Goal: Task Accomplishment & Management: Manage account settings

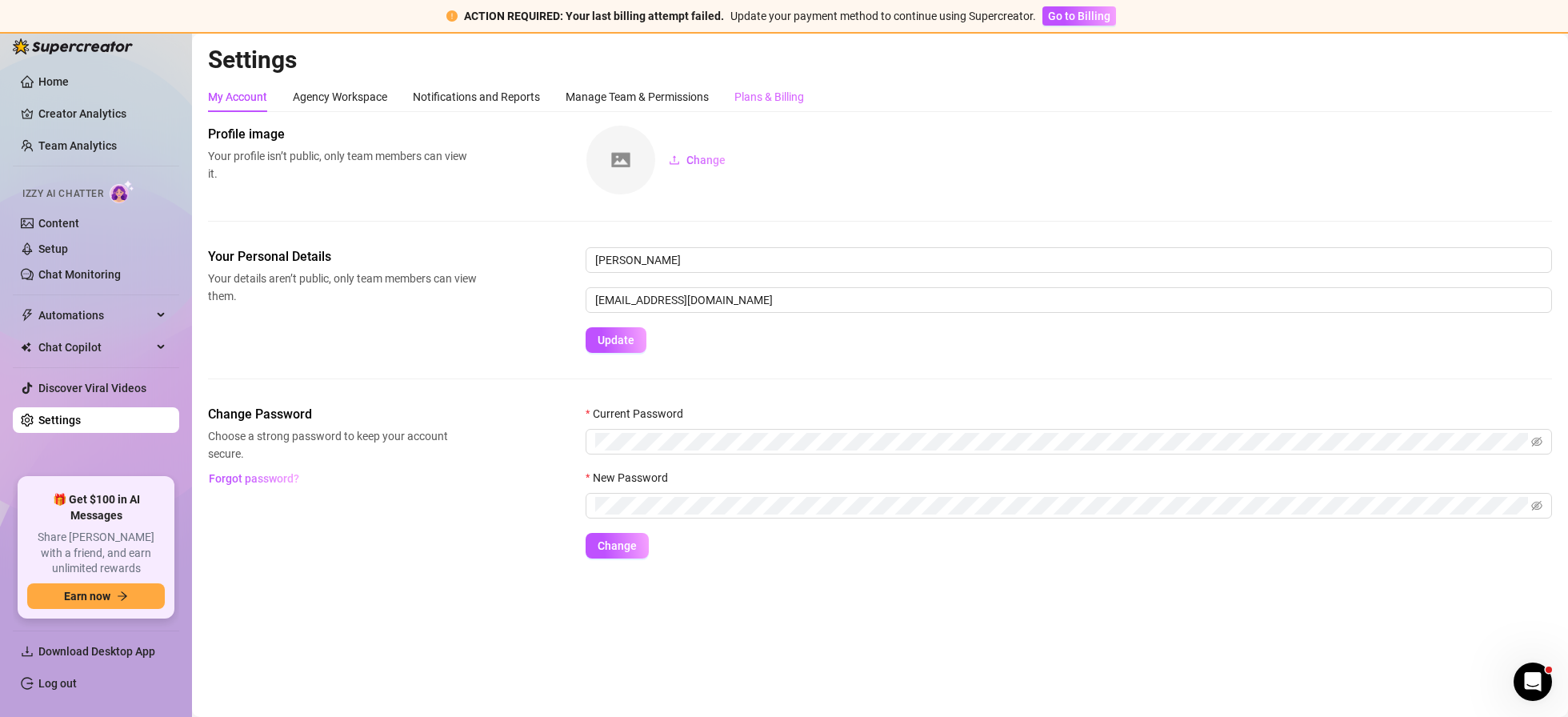
click at [787, 82] on div "Plans & Billing" at bounding box center [769, 96] width 69 height 30
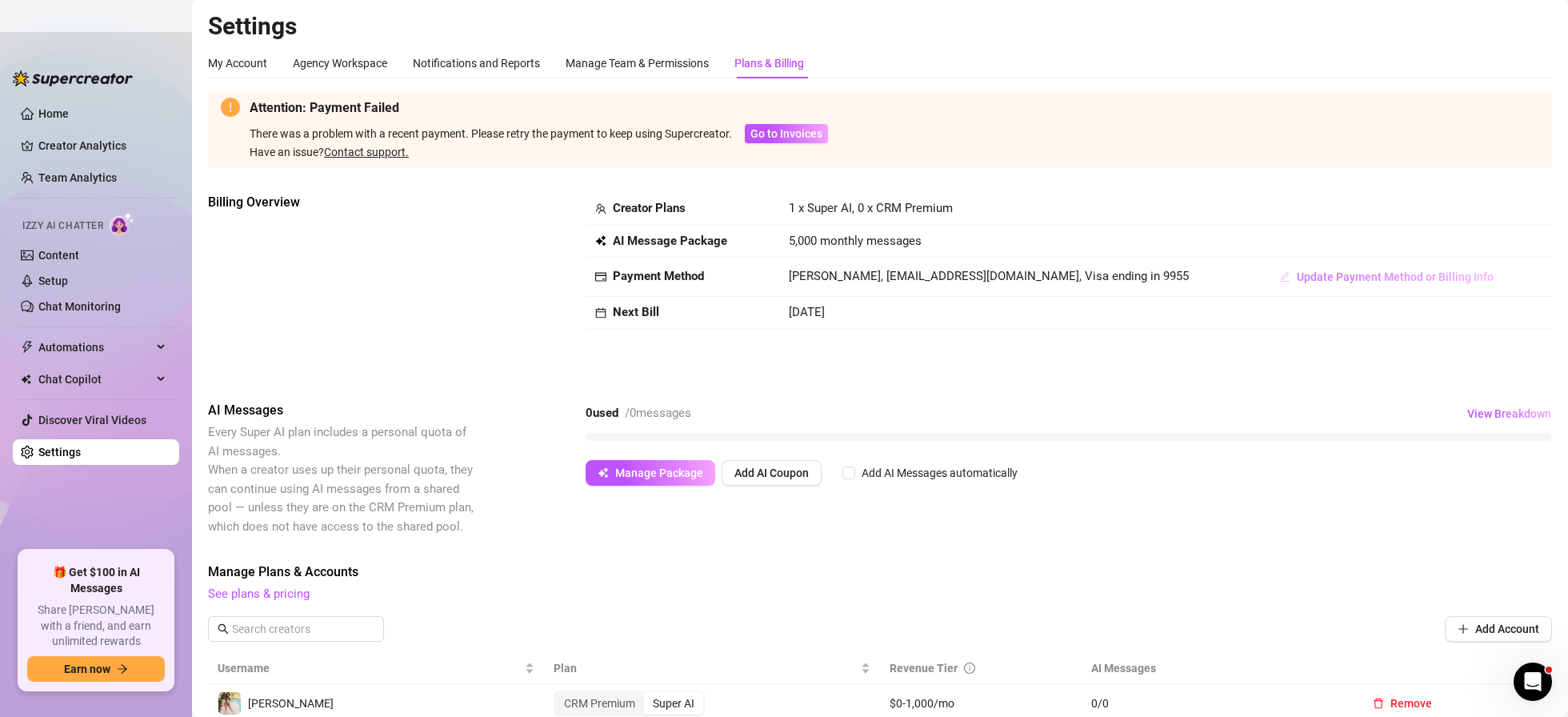
click at [1315, 281] on span "Update Payment Method or Billing Info" at bounding box center [1395, 276] width 196 height 13
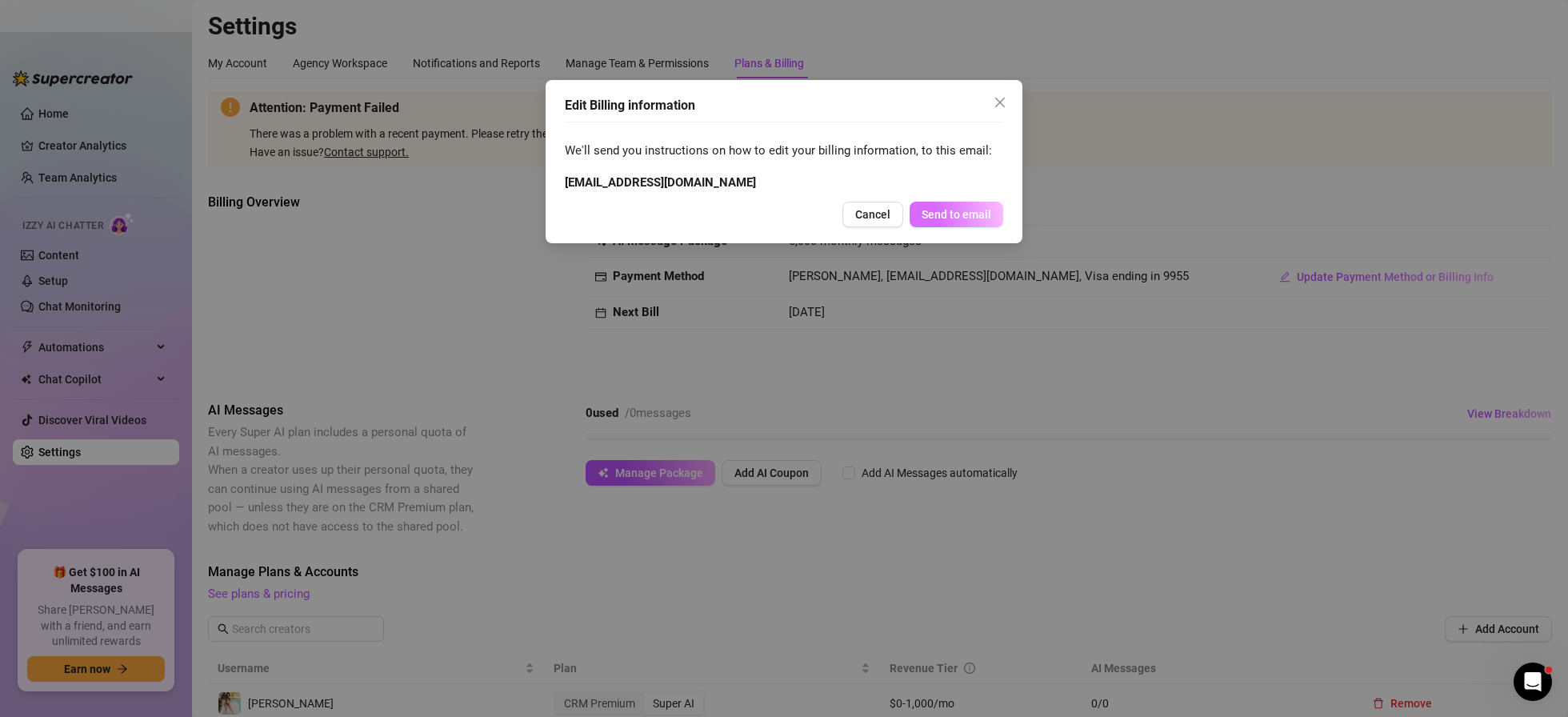
click at [962, 215] on span "Send to email" at bounding box center [956, 214] width 69 height 13
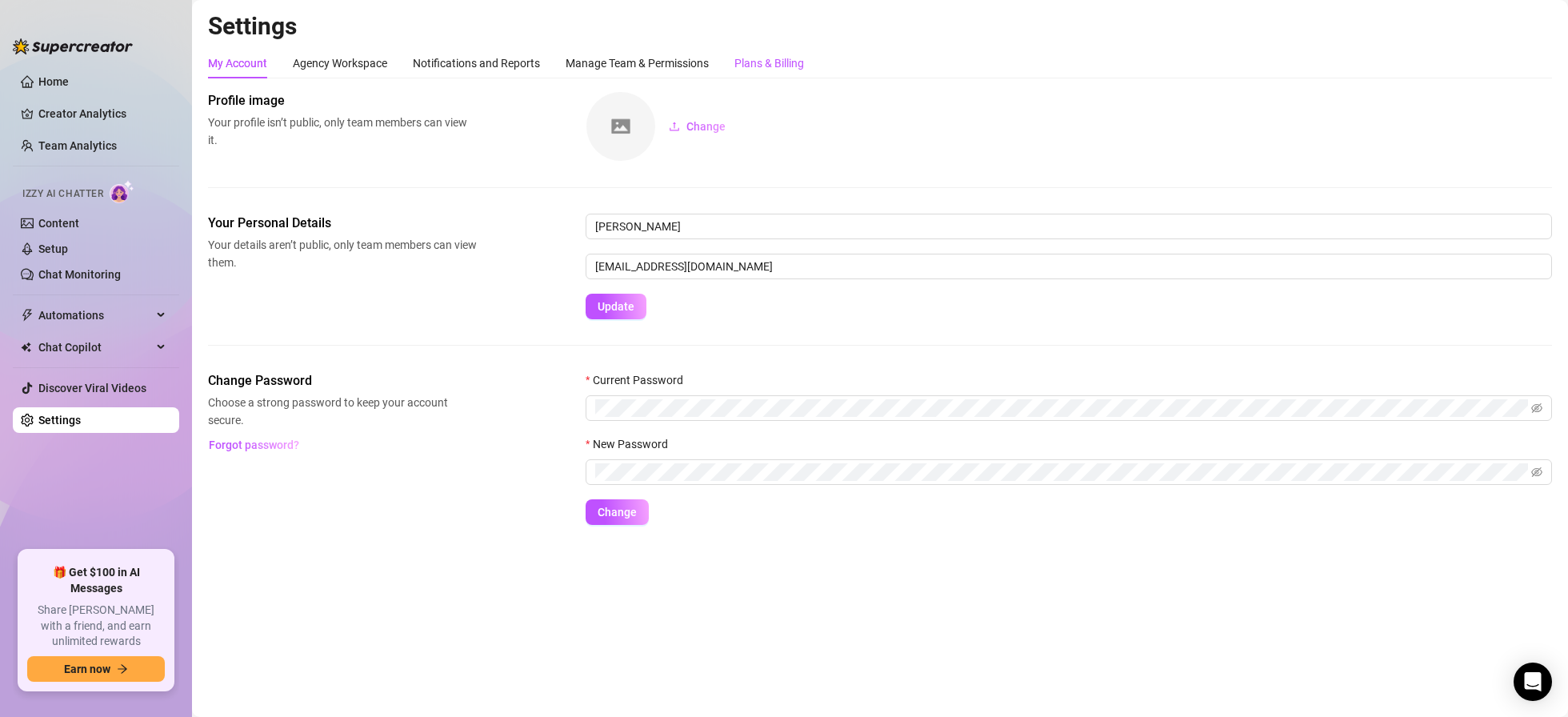
click at [781, 57] on div "Plans & Billing" at bounding box center [769, 63] width 69 height 18
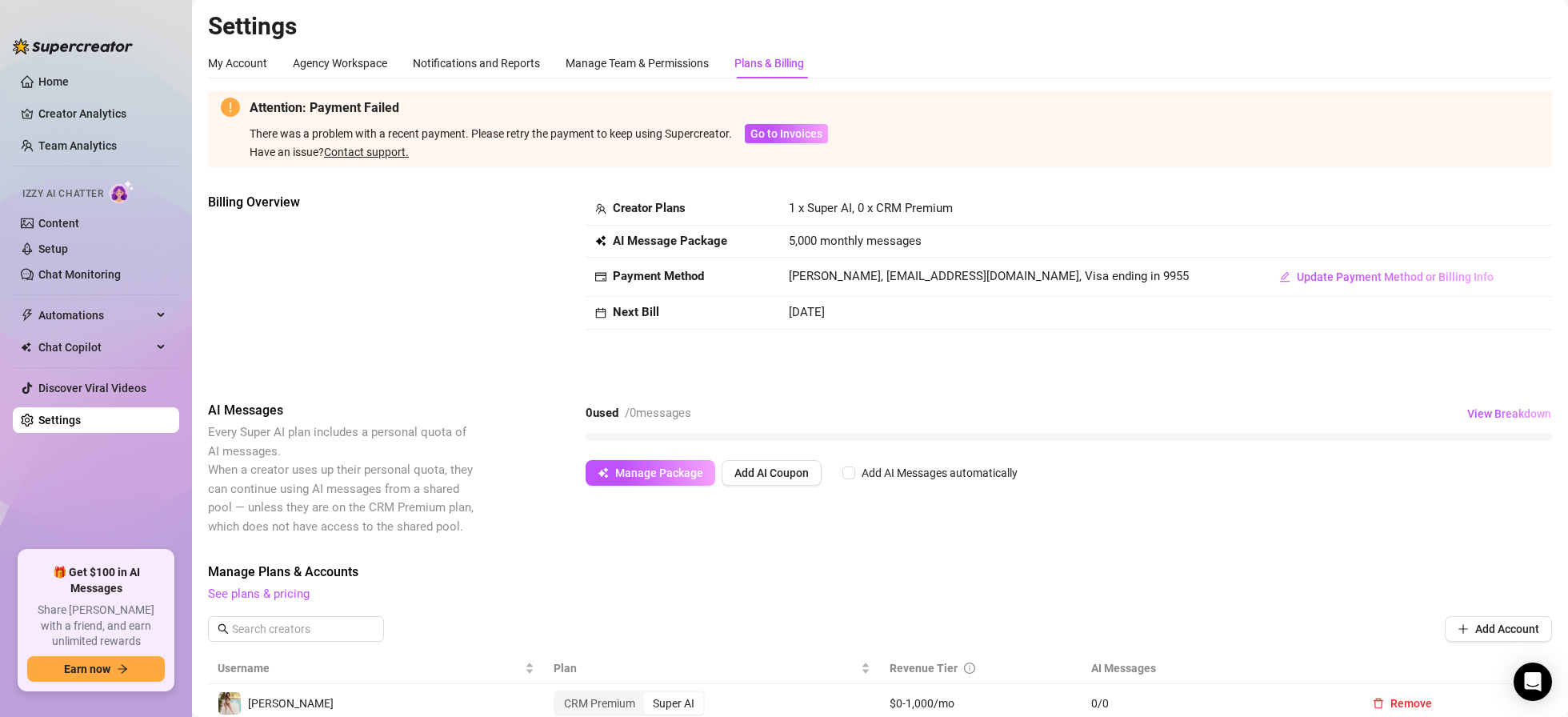
scroll to position [437, 0]
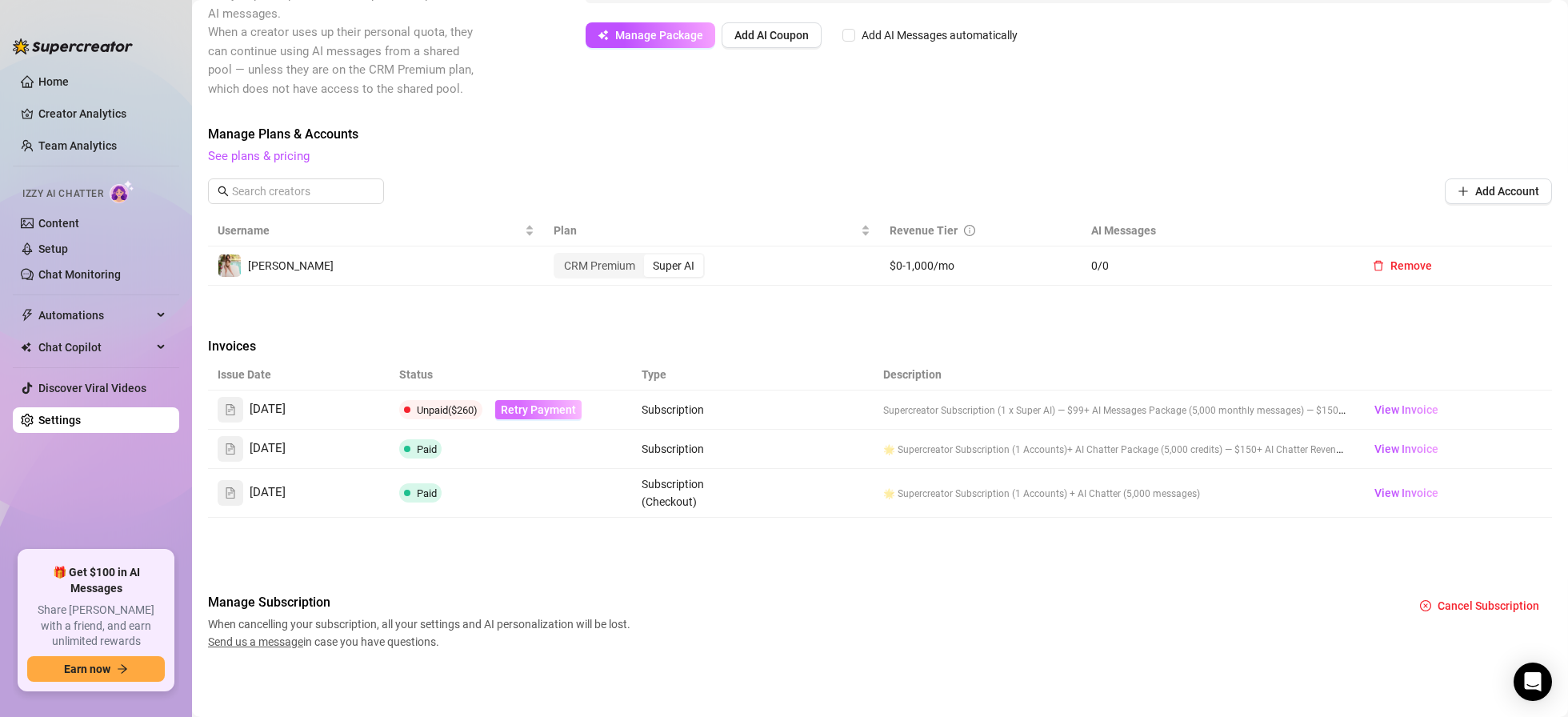
click at [530, 407] on span "Retry Payment" at bounding box center [539, 409] width 75 height 13
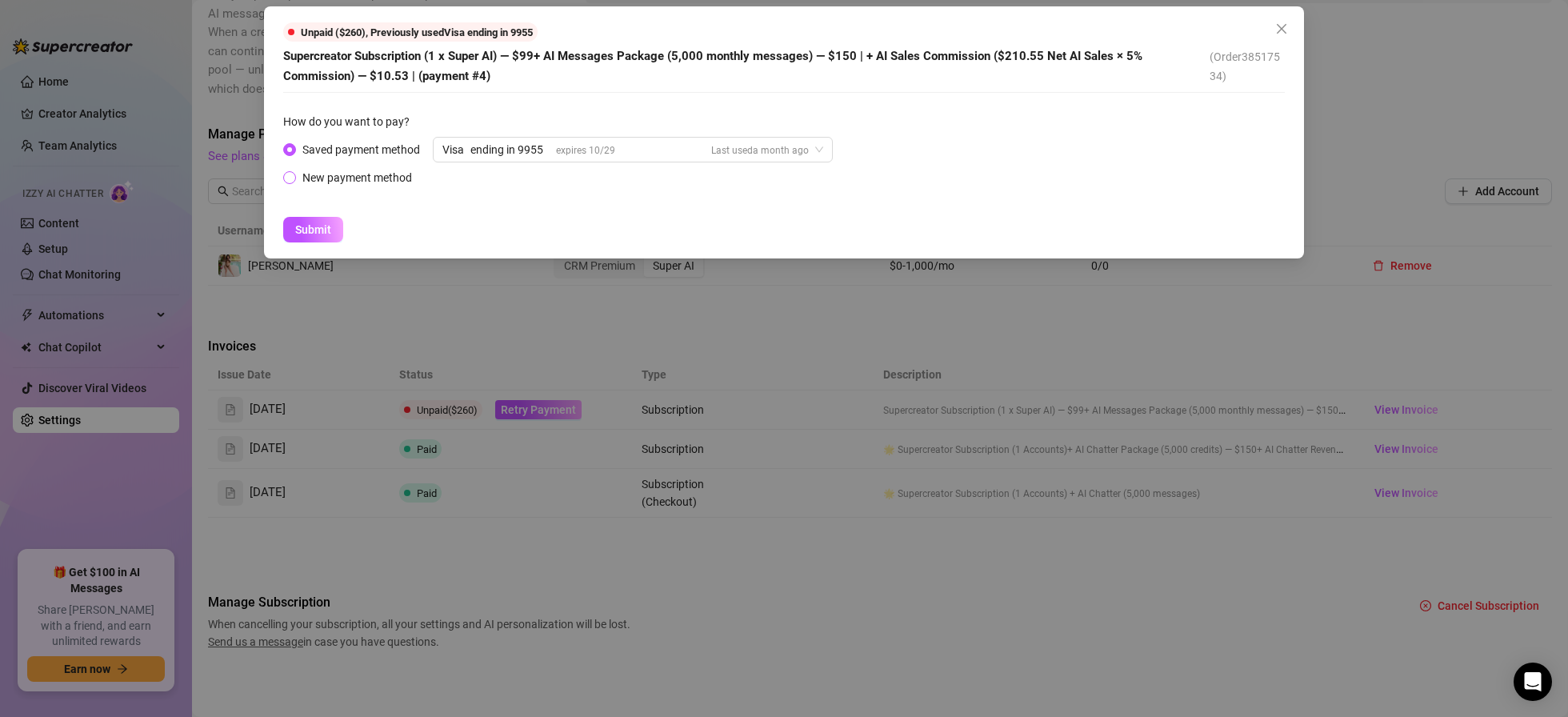
click at [352, 182] on div "New payment method" at bounding box center [358, 178] width 110 height 18
click at [293, 182] on input "New payment method" at bounding box center [290, 178] width 6 height 10
radio input "true"
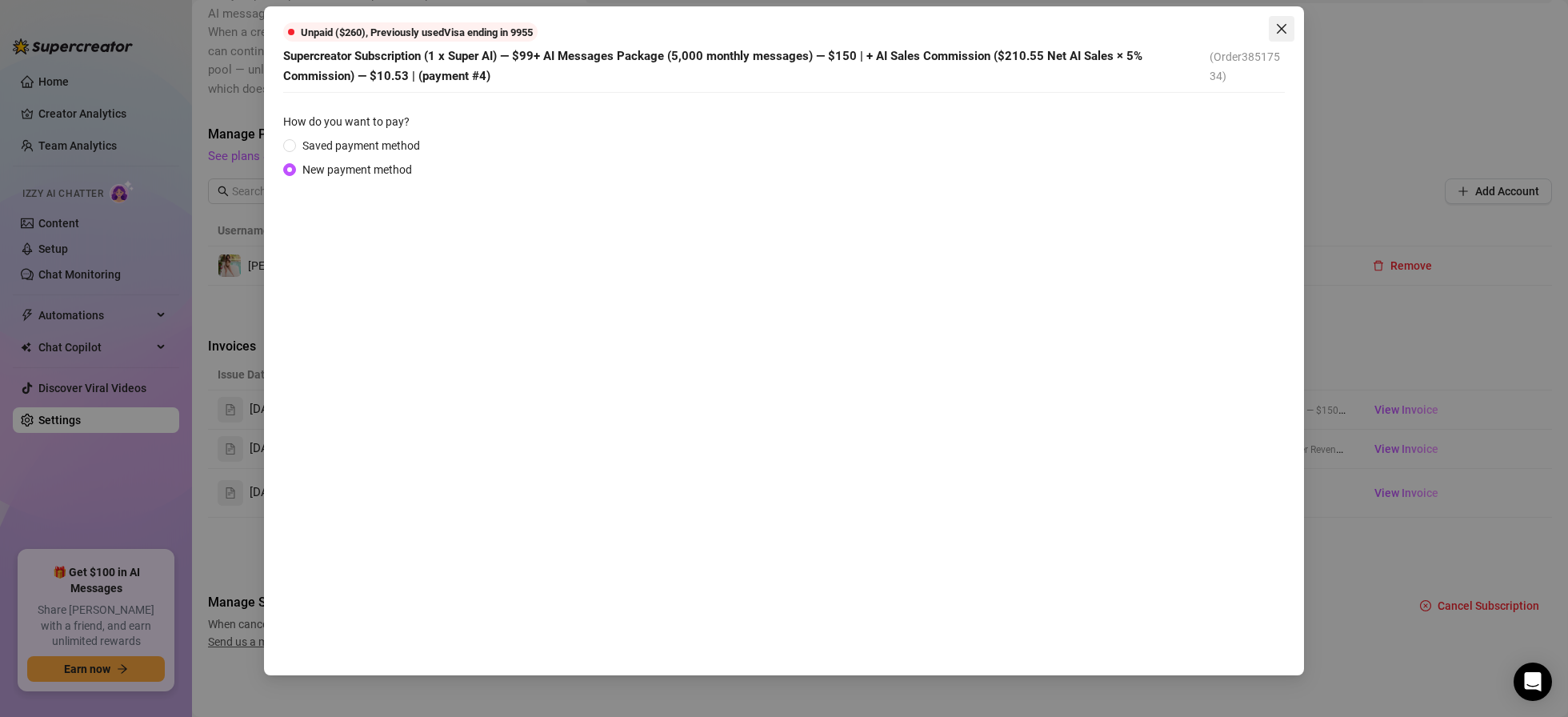
click at [1277, 29] on icon "close" at bounding box center [1282, 28] width 13 height 13
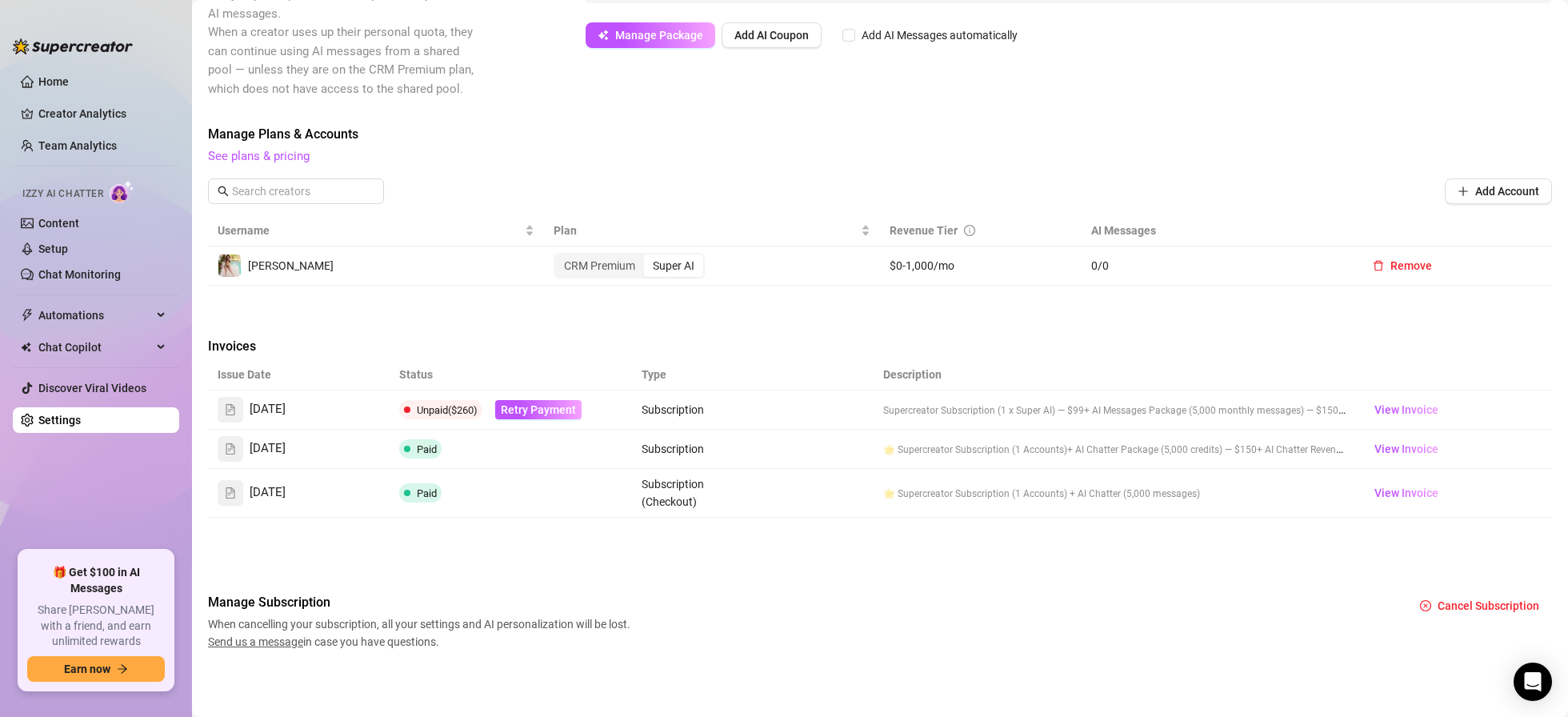
click at [530, 422] on td "Unpaid ($260) Retry Payment" at bounding box center [510, 410] width 243 height 39
click at [530, 407] on span "Retry Payment" at bounding box center [539, 409] width 75 height 13
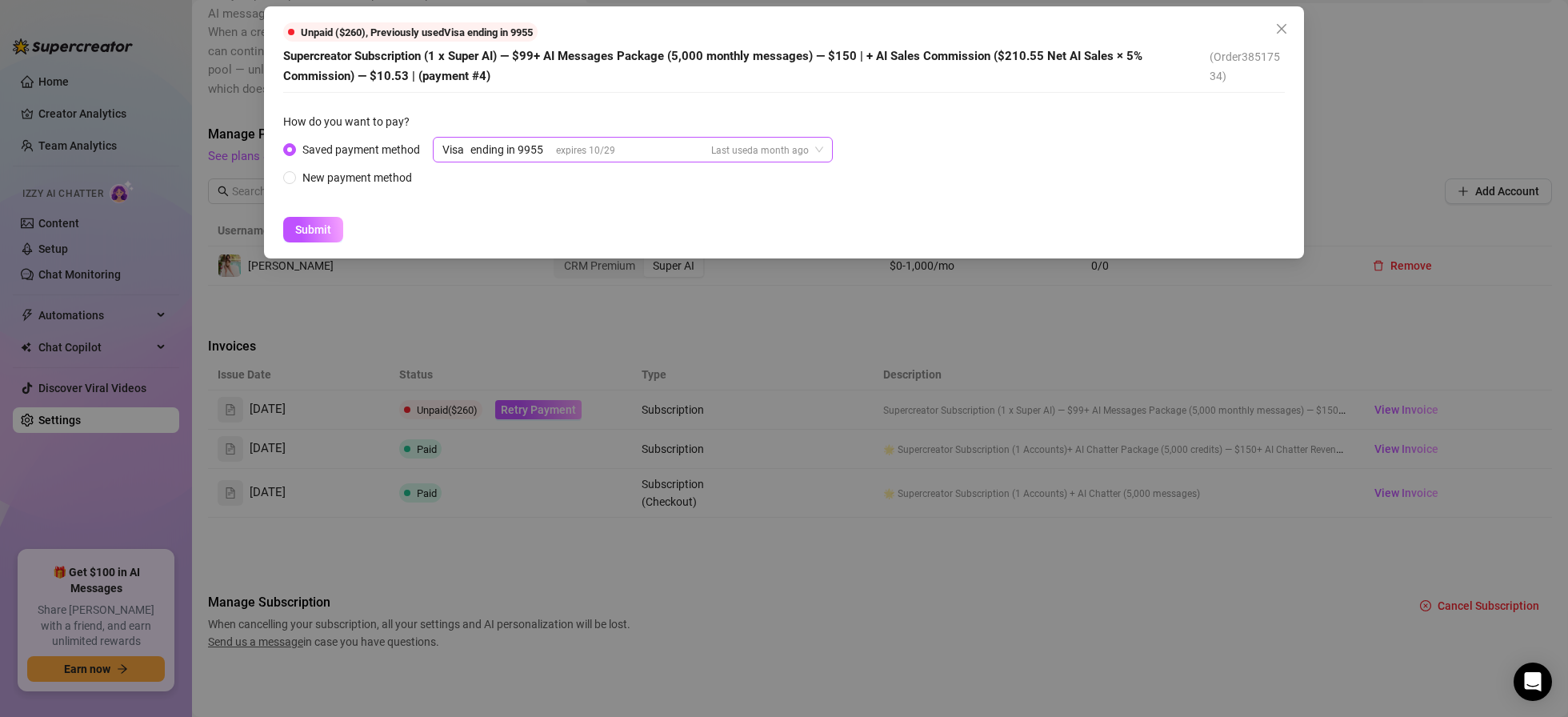
click at [805, 147] on span "Last used a month ago" at bounding box center [760, 150] width 98 height 11
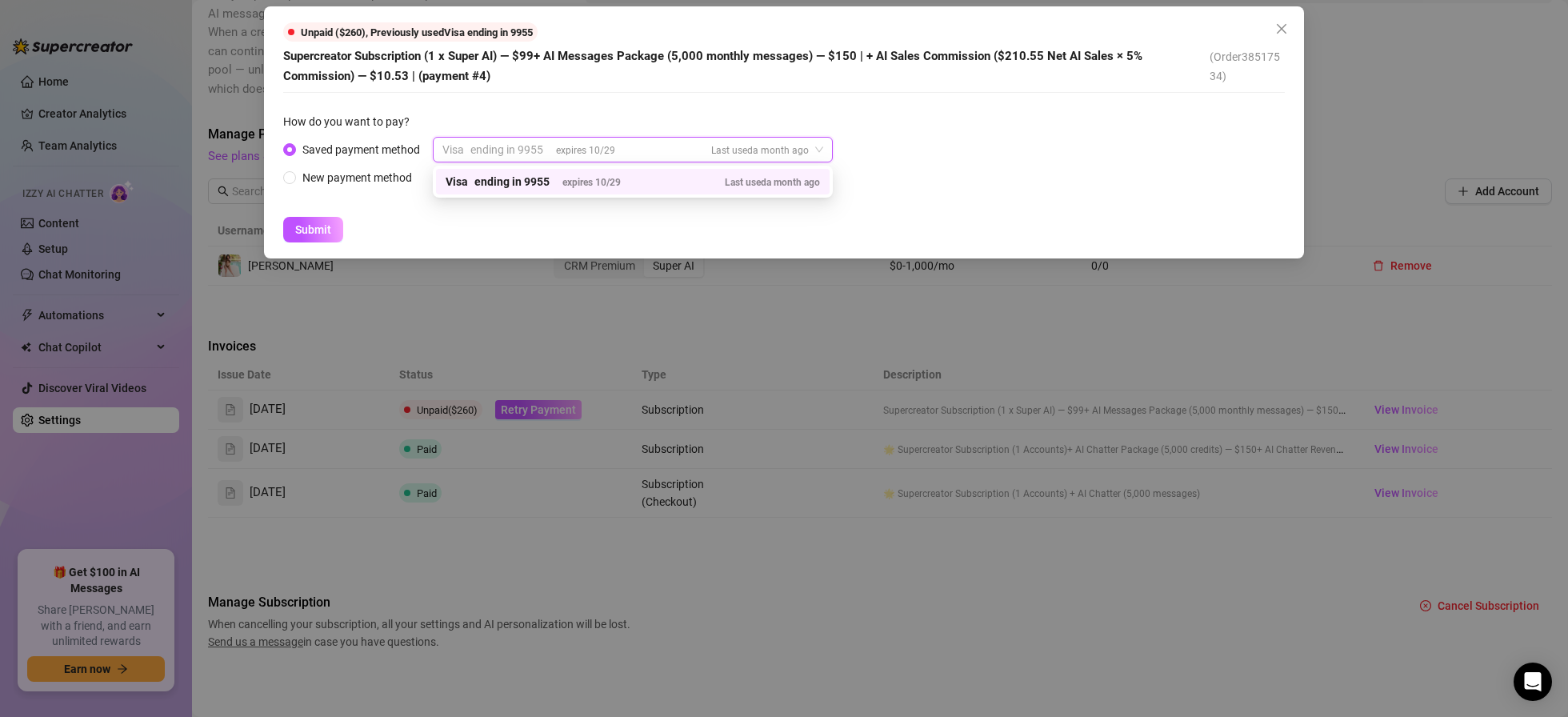
click at [805, 147] on span "Last used a month ago" at bounding box center [760, 150] width 98 height 11
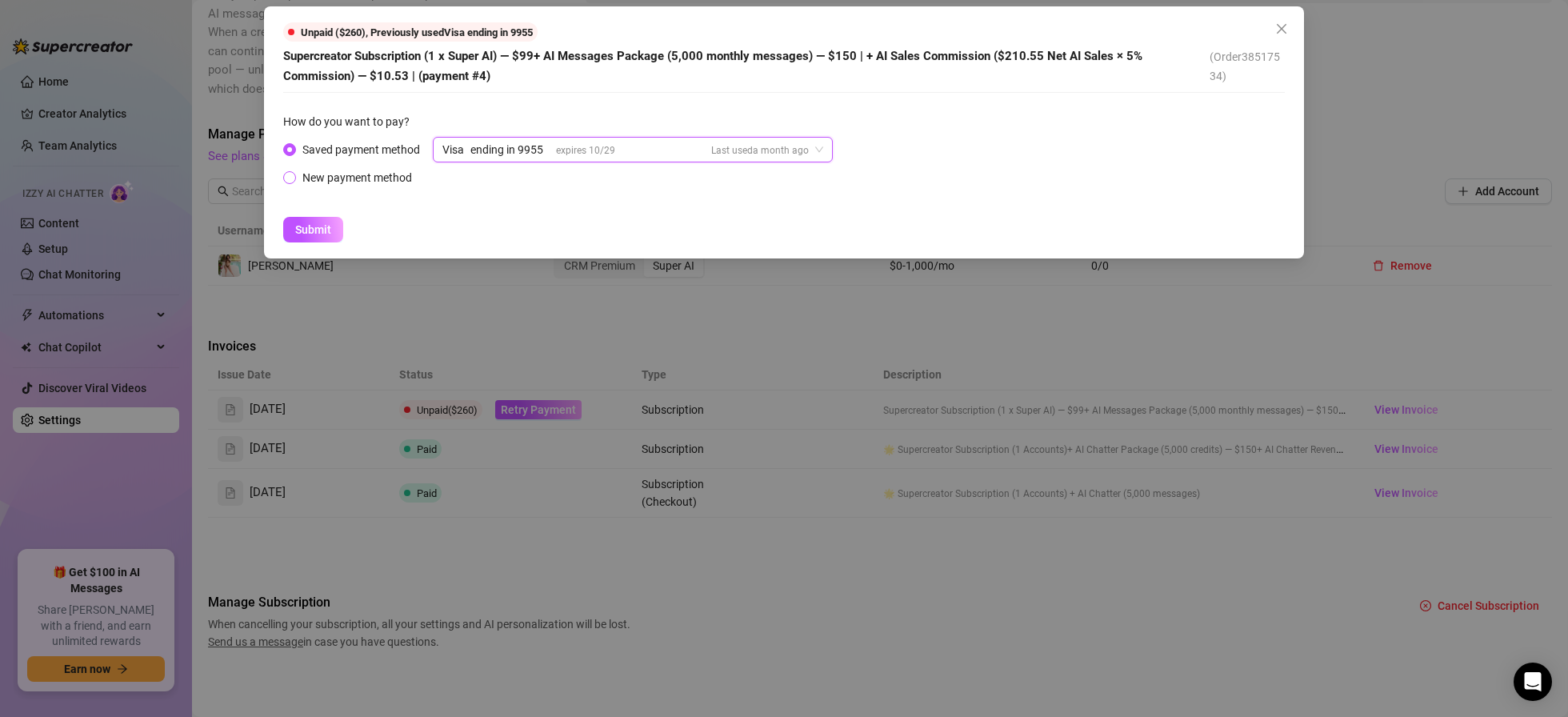
click at [297, 173] on span "New payment method" at bounding box center [357, 178] width 123 height 18
click at [293, 173] on input "New payment method" at bounding box center [290, 178] width 6 height 10
radio input "true"
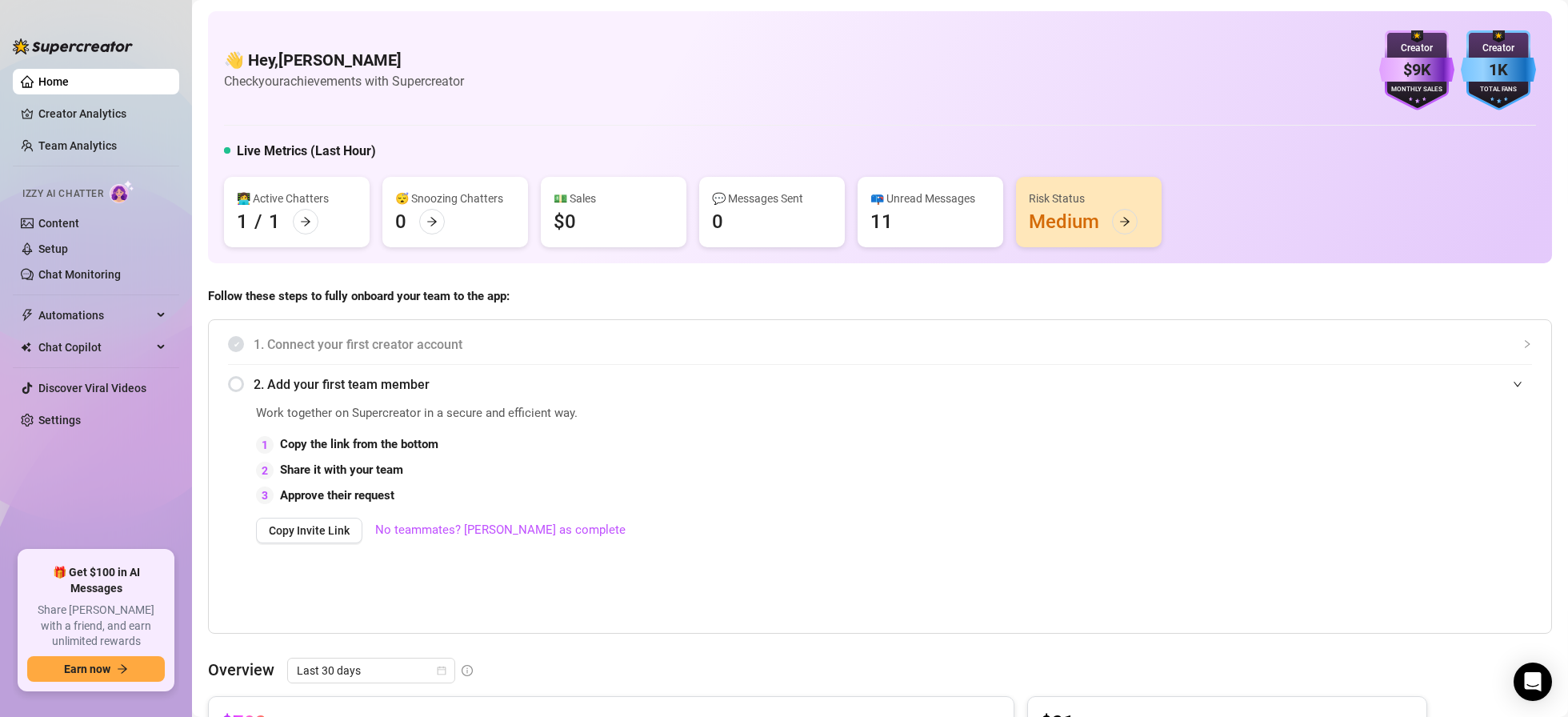
click at [69, 88] on link "Home" at bounding box center [53, 81] width 30 height 13
